Goal: Find specific page/section: Find specific page/section

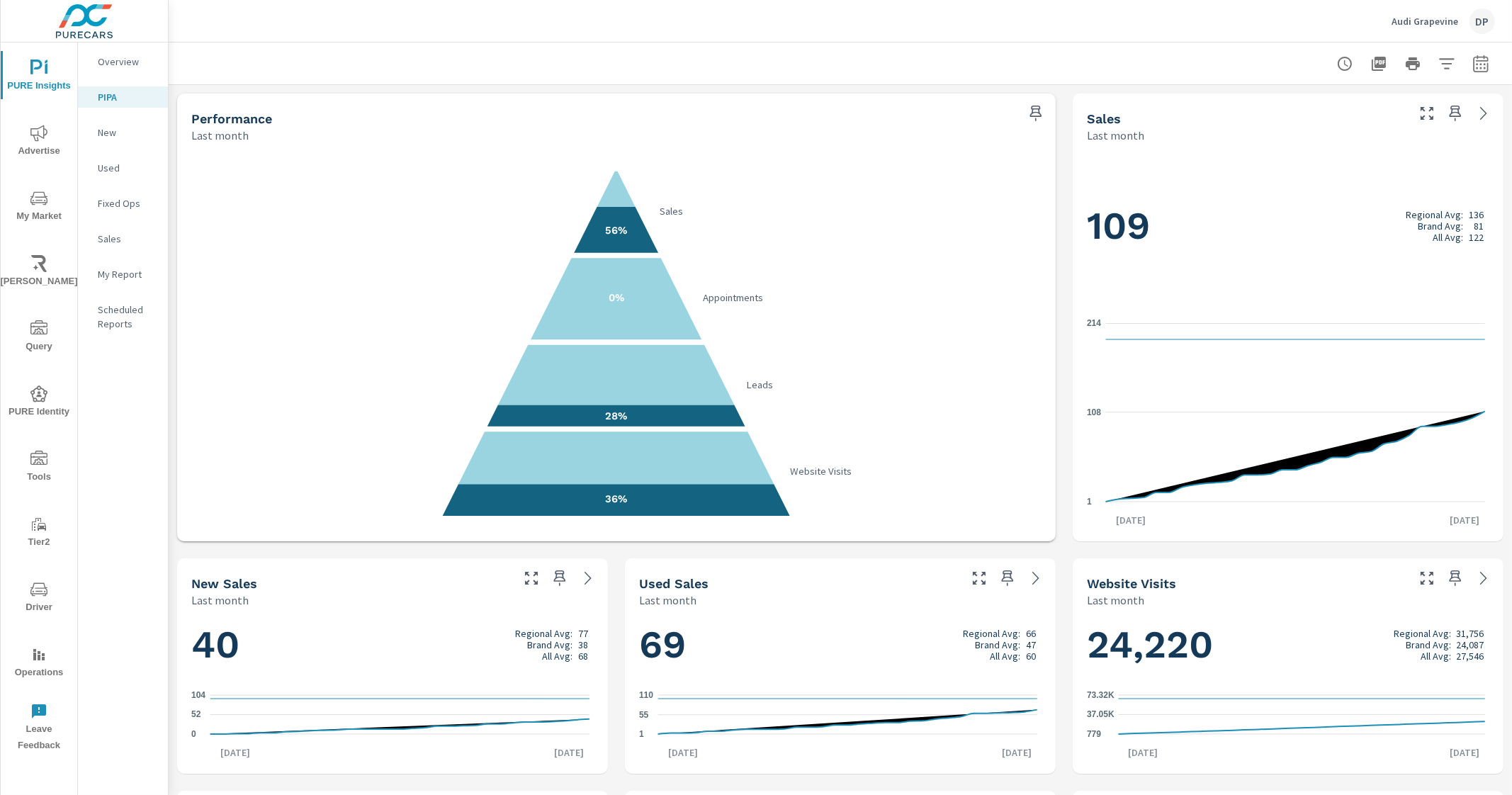
scroll to position [88, 0]
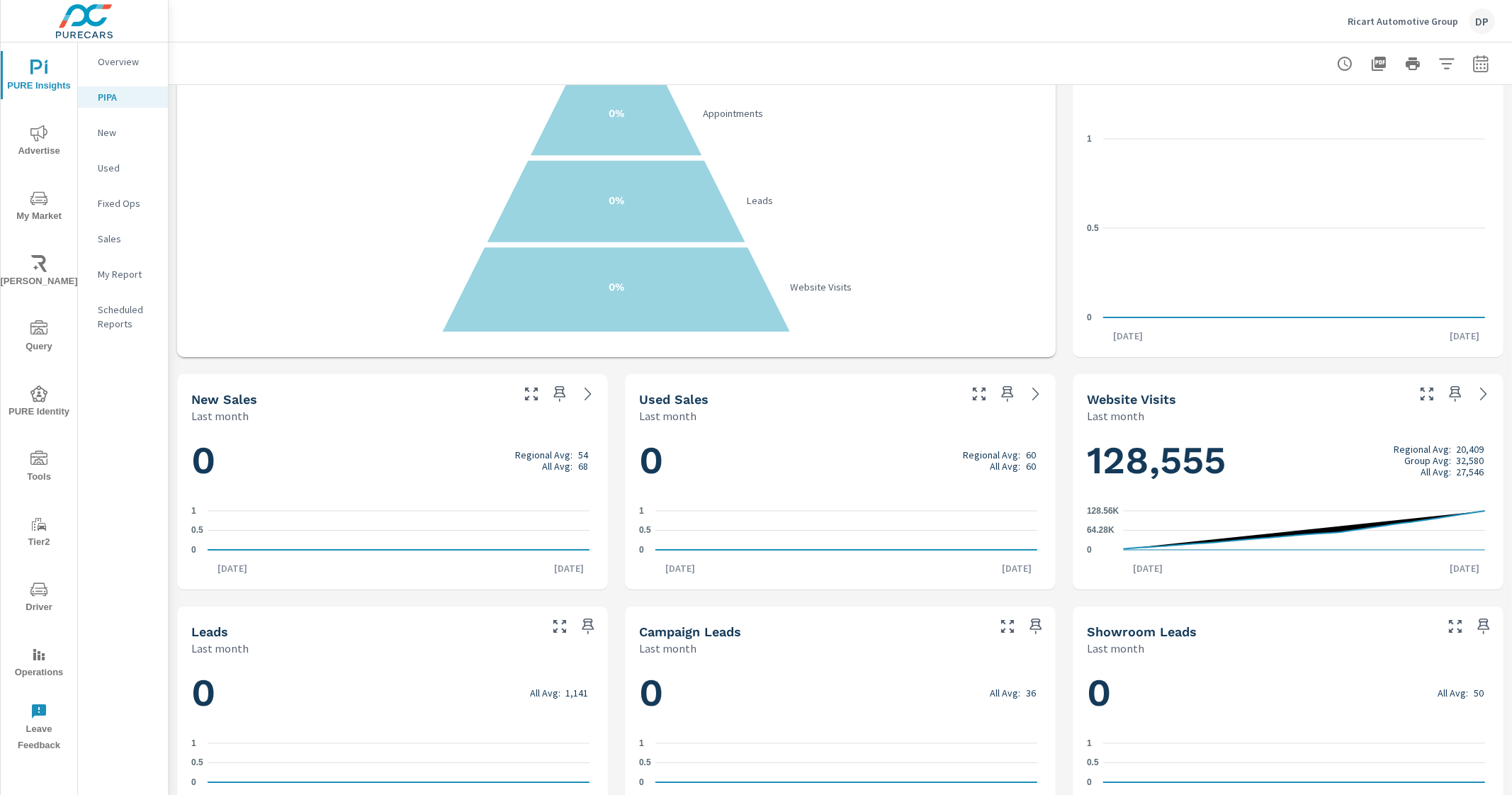
scroll to position [176, 0]
